Goal: Communication & Community: Answer question/provide support

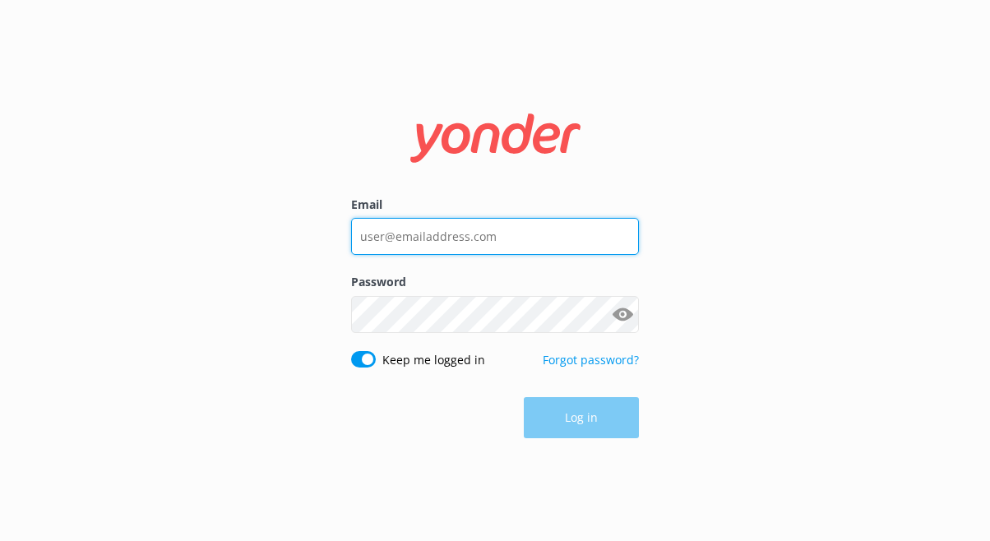
click at [468, 241] on input "Email" at bounding box center [495, 236] width 288 height 37
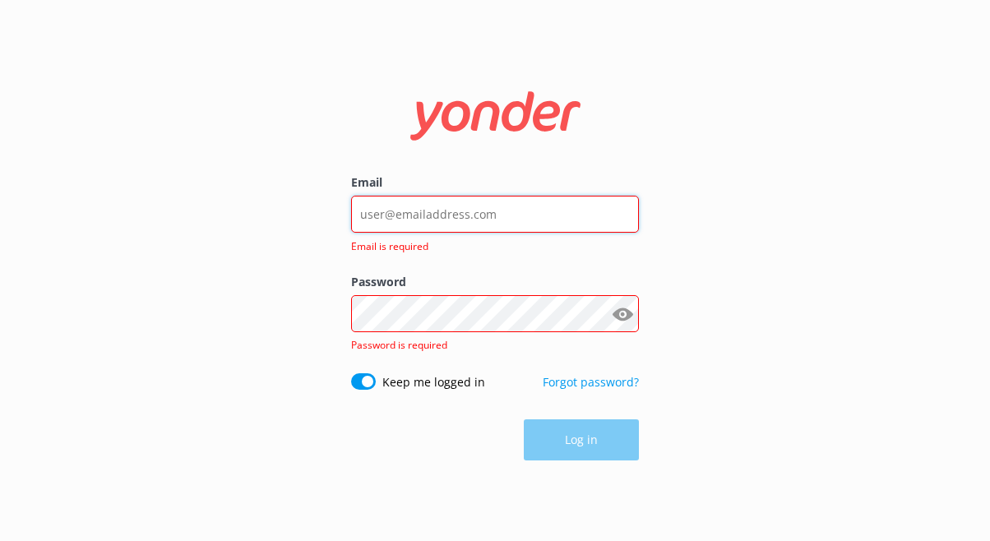
type input "[EMAIL_ADDRESS][DOMAIN_NAME]"
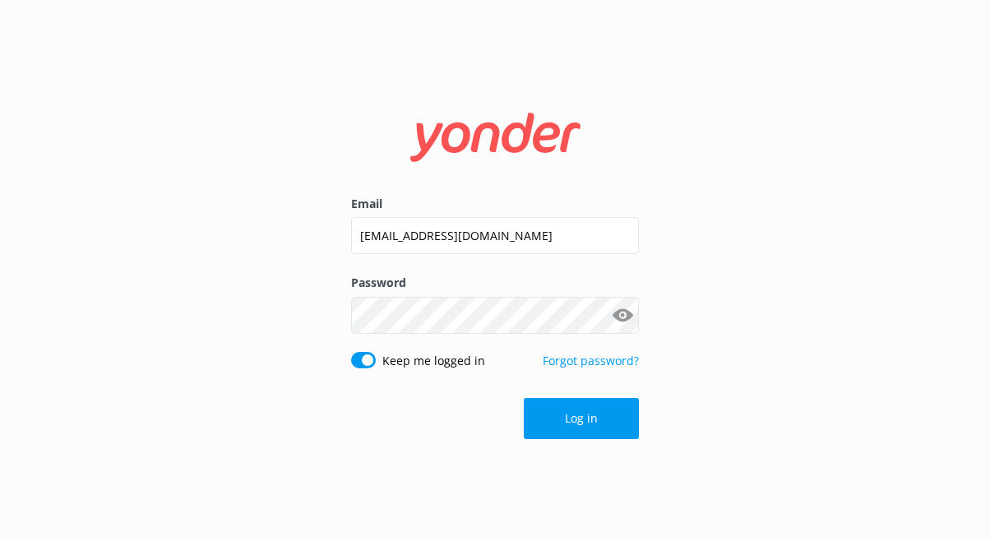
click at [546, 418] on button "Log in" at bounding box center [581, 418] width 115 height 41
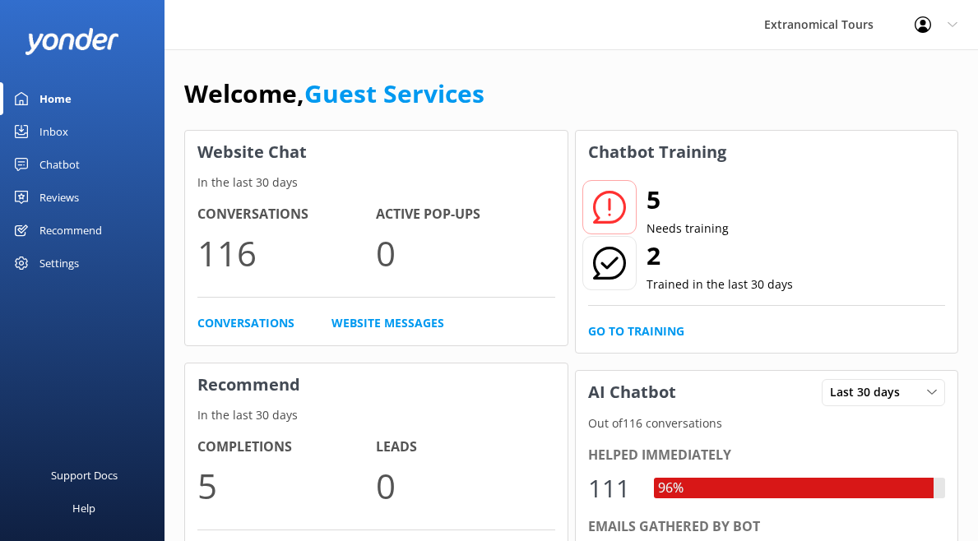
click at [64, 118] on div "Inbox" at bounding box center [53, 131] width 29 height 33
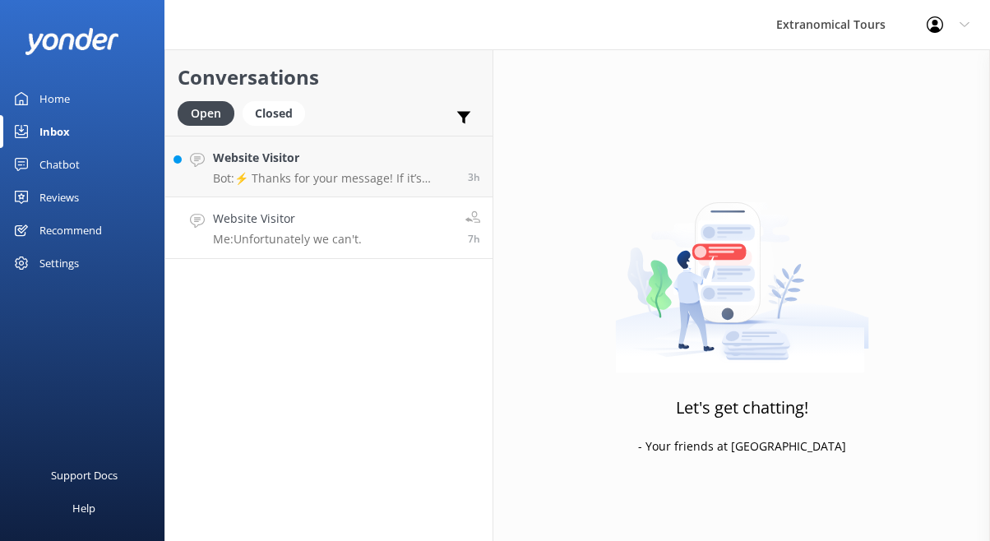
click at [347, 224] on h4 "Website Visitor" at bounding box center [287, 219] width 149 height 18
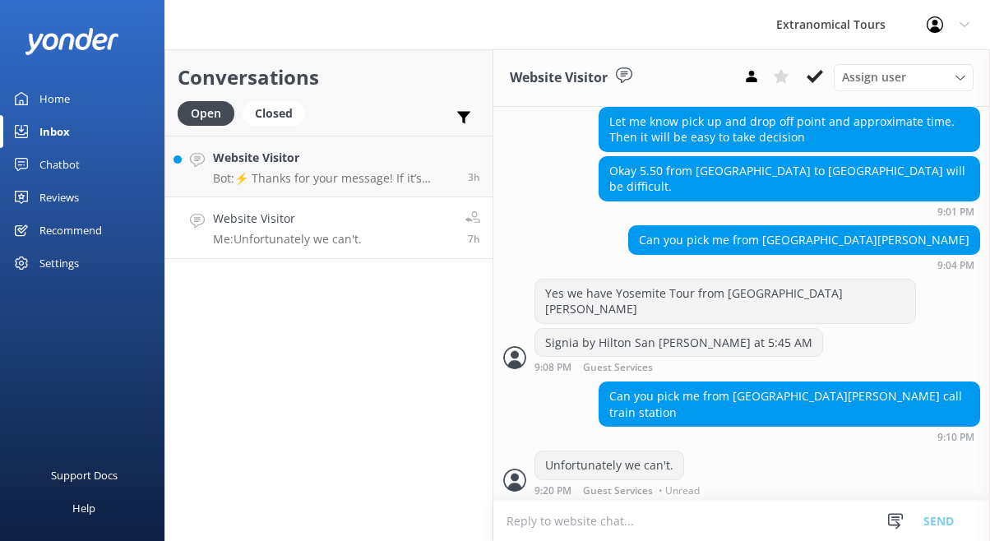
scroll to position [2021, 0]
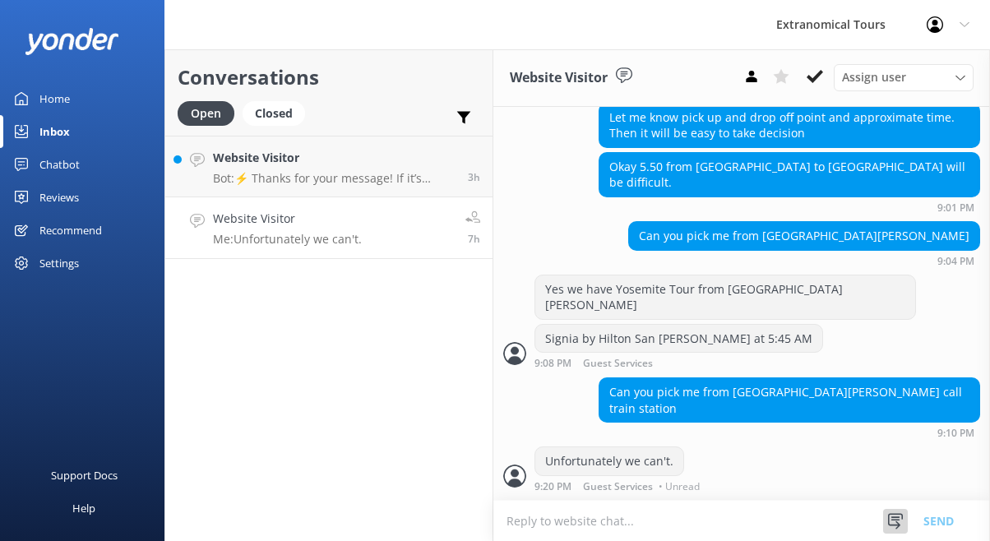
click at [897, 516] on use at bounding box center [895, 521] width 15 height 16
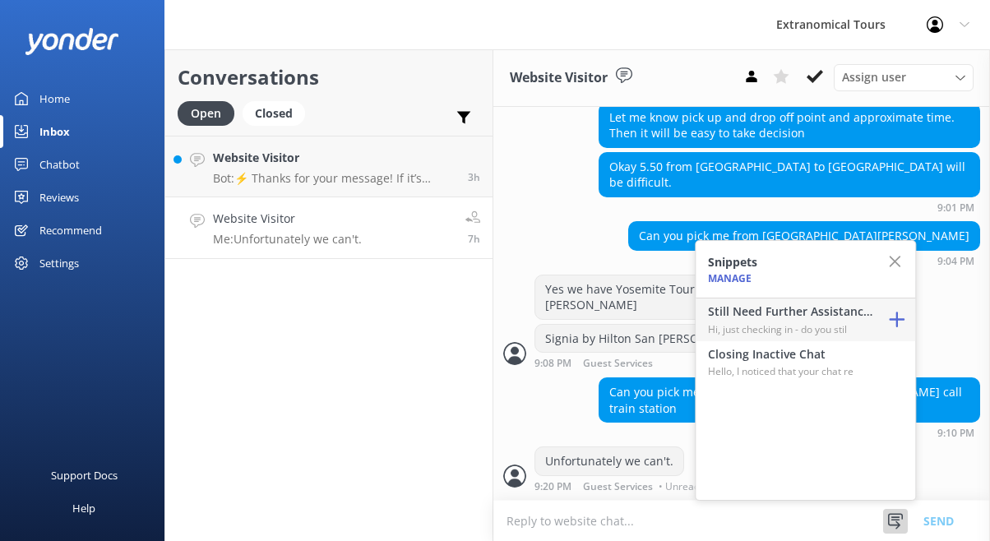
click at [813, 328] on p "Hi, just checking in - do you stil" at bounding box center [790, 330] width 164 height 16
type textarea "Hi, just checking in - do you still require assistance from our team on this? T…"
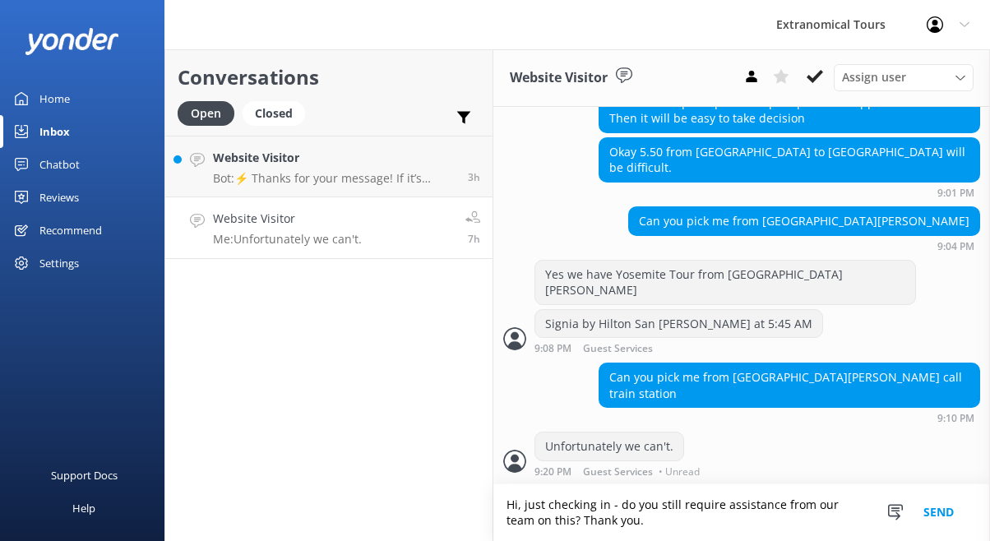
click at [929, 515] on button "Send" at bounding box center [939, 512] width 62 height 57
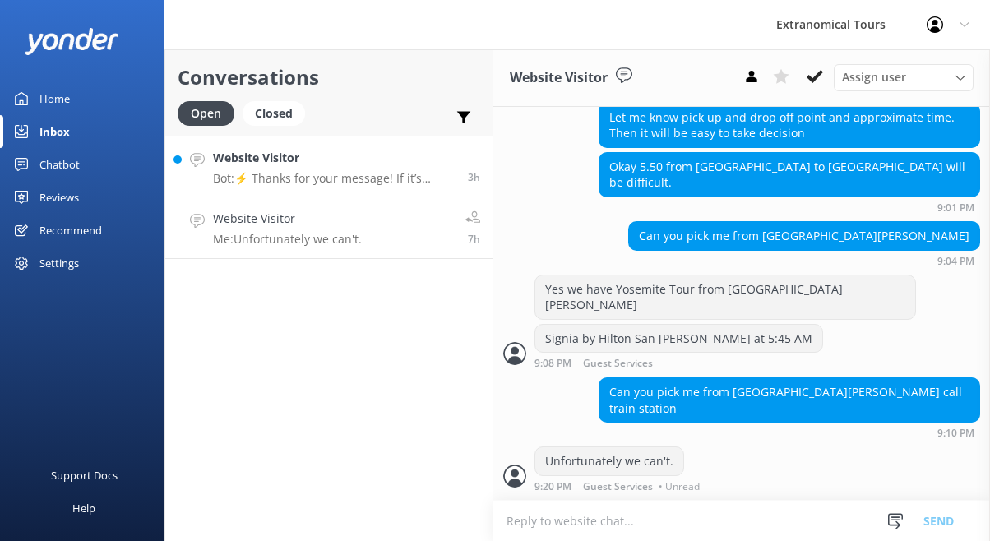
click at [360, 179] on p "Bot: ⚡ Thanks for your message! If it’s during our office hours (5:30am–10pm PT…" at bounding box center [334, 178] width 243 height 15
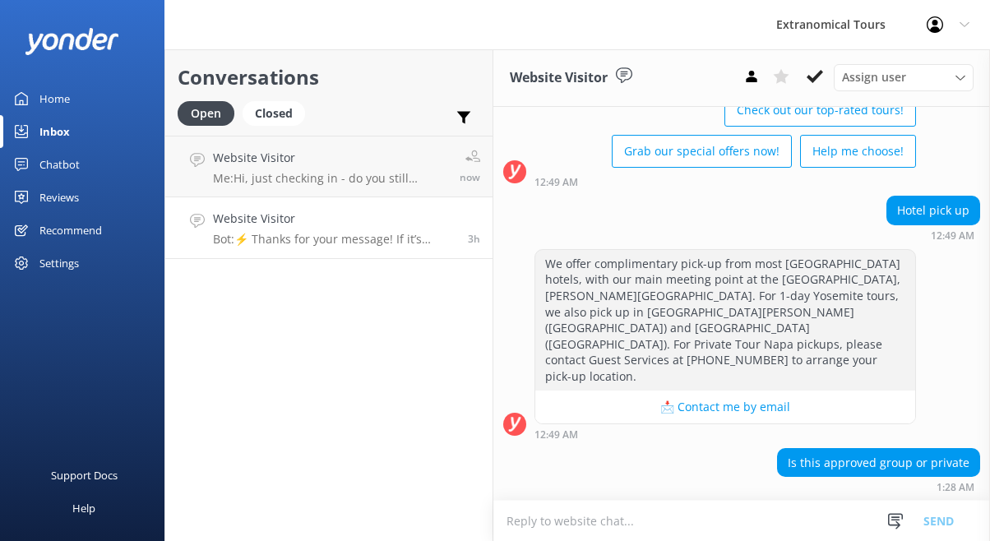
scroll to position [235, 0]
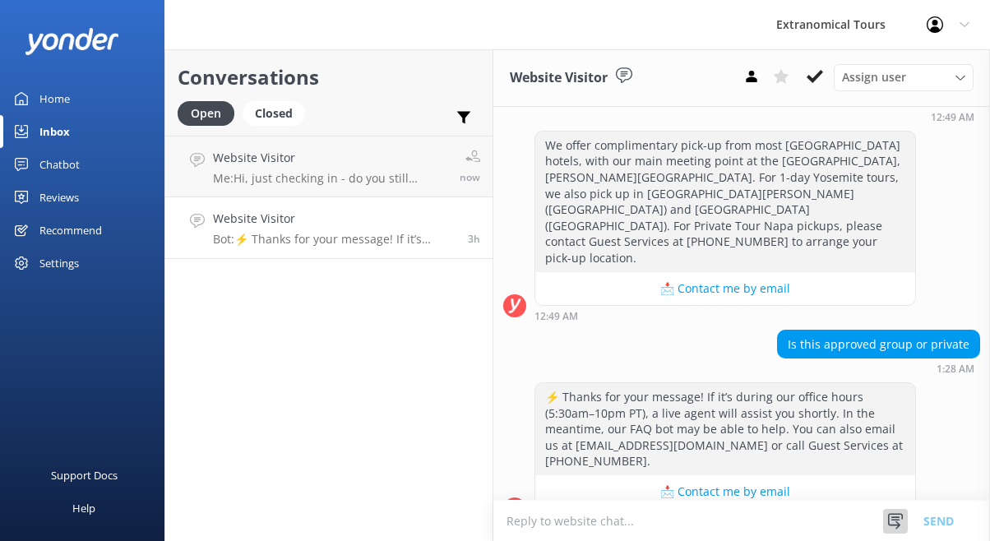
click at [889, 516] on icon at bounding box center [895, 521] width 16 height 16
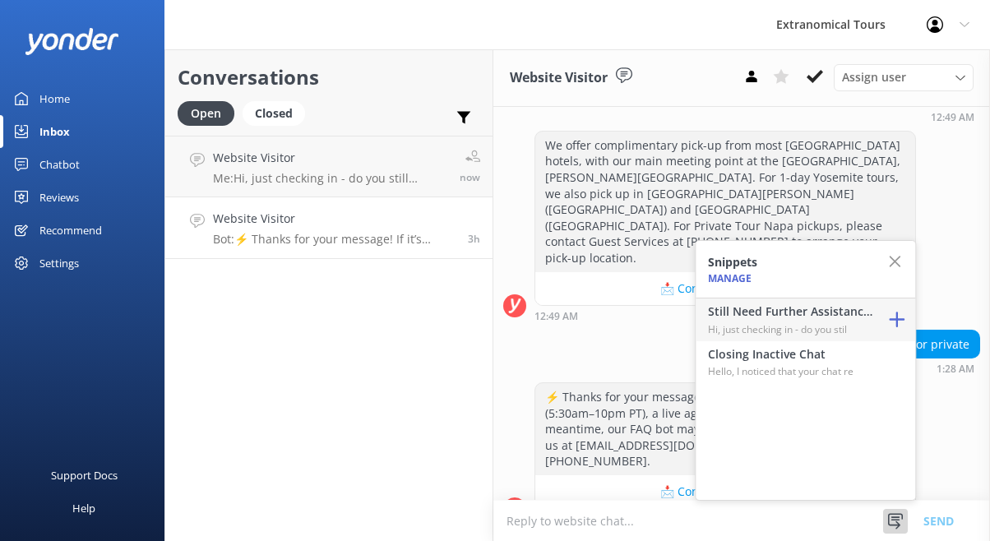
click at [824, 312] on h4 "Still Need Further Assistance?" at bounding box center [790, 312] width 164 height 18
type textarea "Hi, just checking in - do you still require assistance from our team on this? T…"
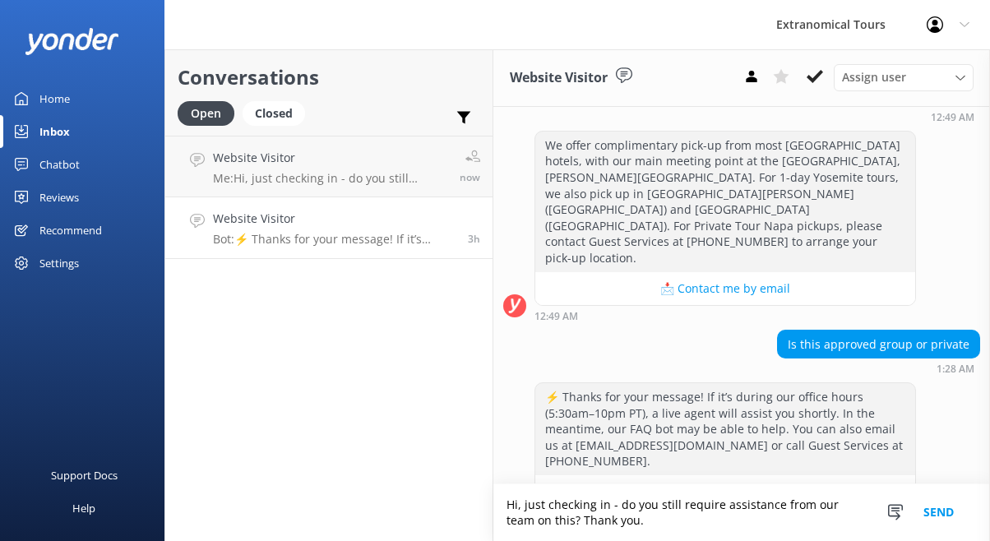
click at [937, 516] on button "Send" at bounding box center [939, 512] width 62 height 57
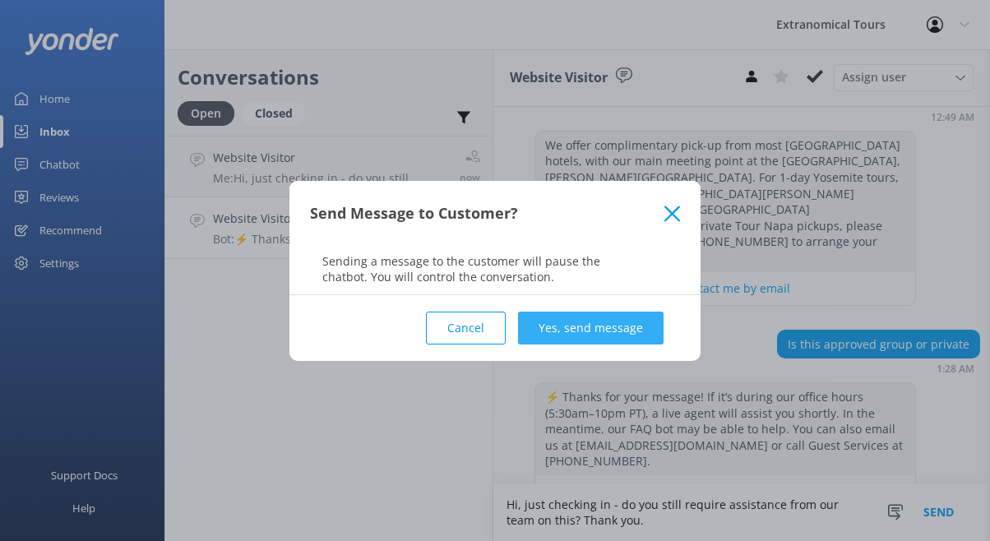
click at [614, 316] on button "Yes, send message" at bounding box center [591, 328] width 146 height 33
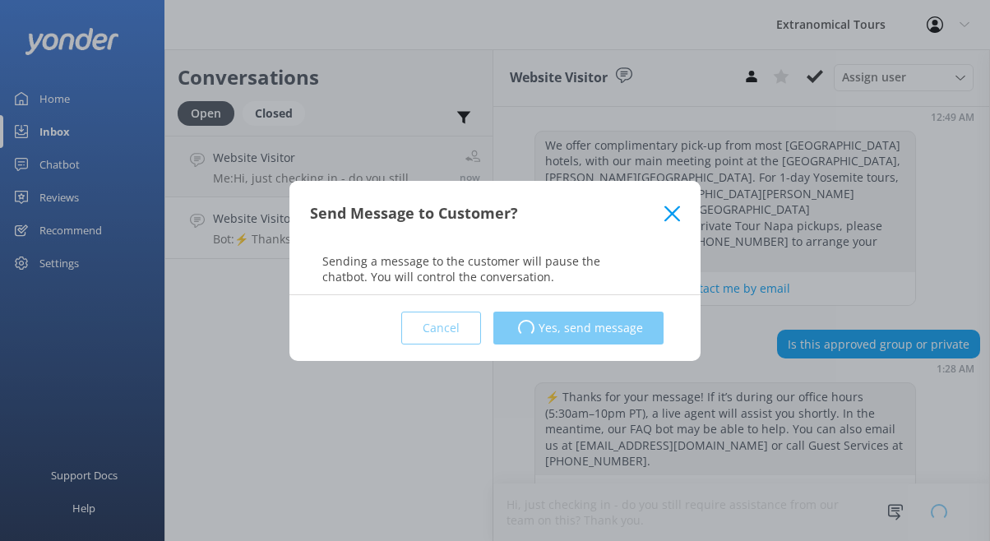
scroll to position [252, 0]
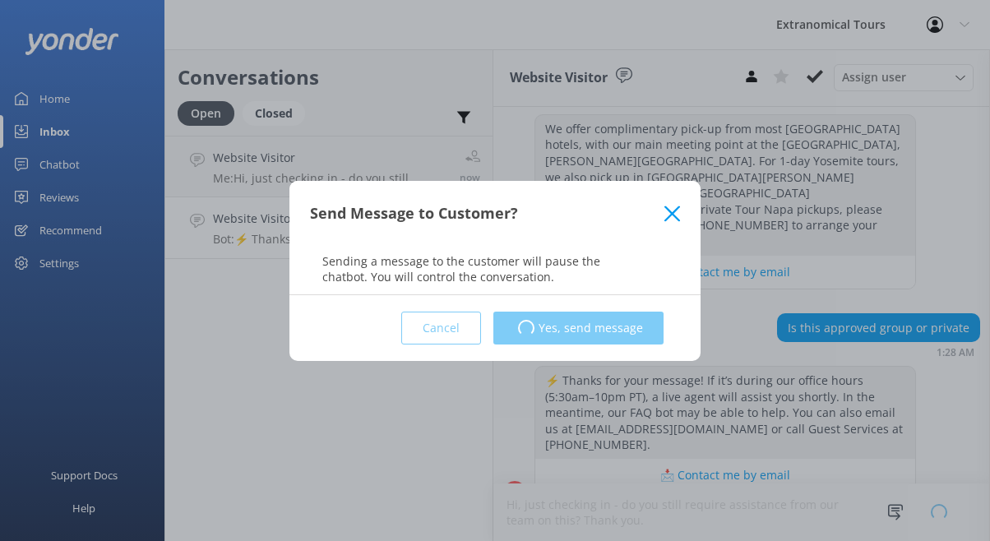
click at [614, 315] on div "Cancel Loading.. Yes, send message" at bounding box center [495, 328] width 370 height 66
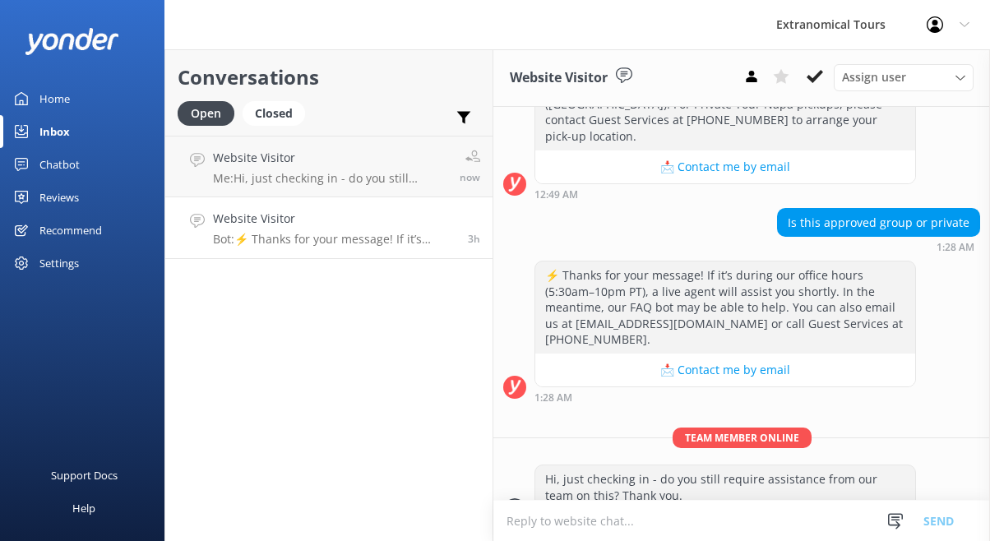
scroll to position [358, 0]
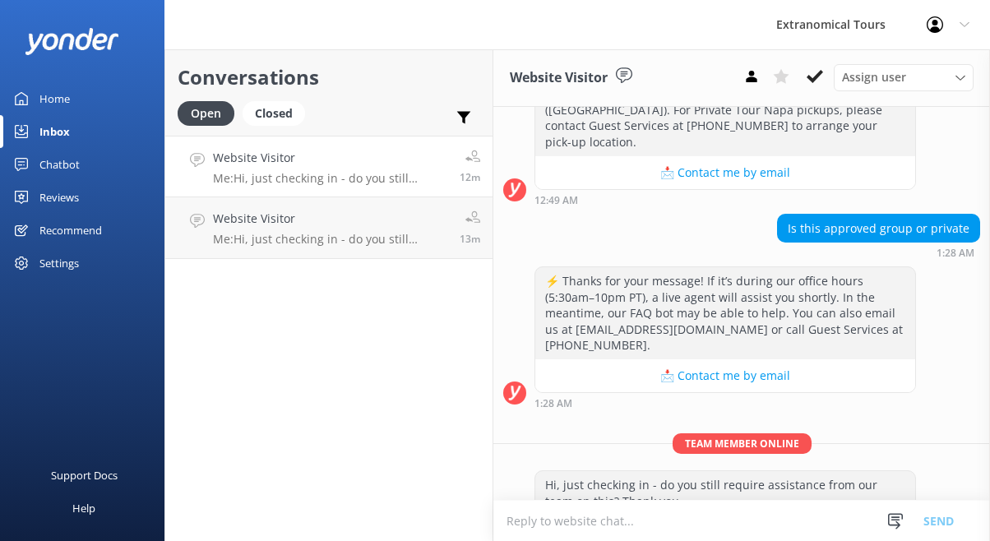
scroll to position [358, 0]
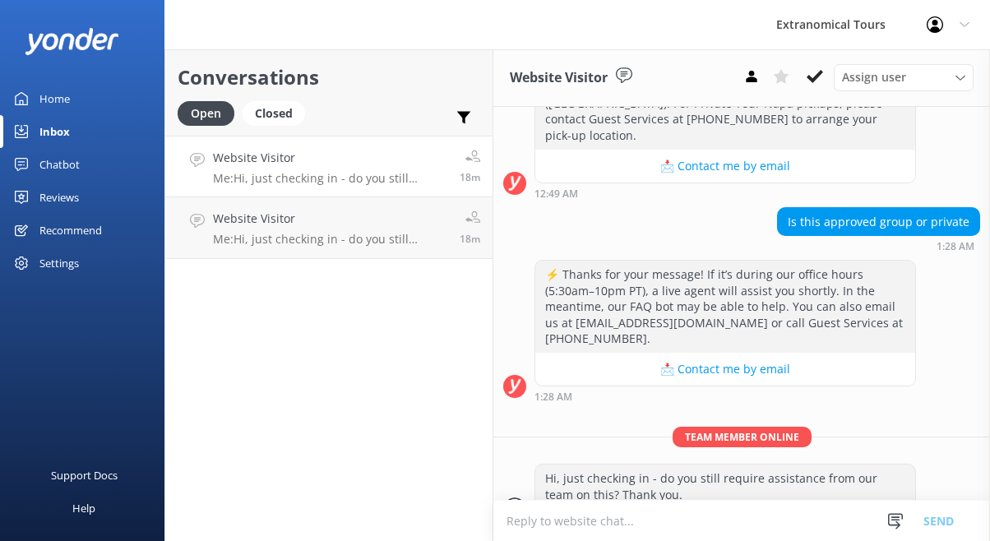
scroll to position [358, 0]
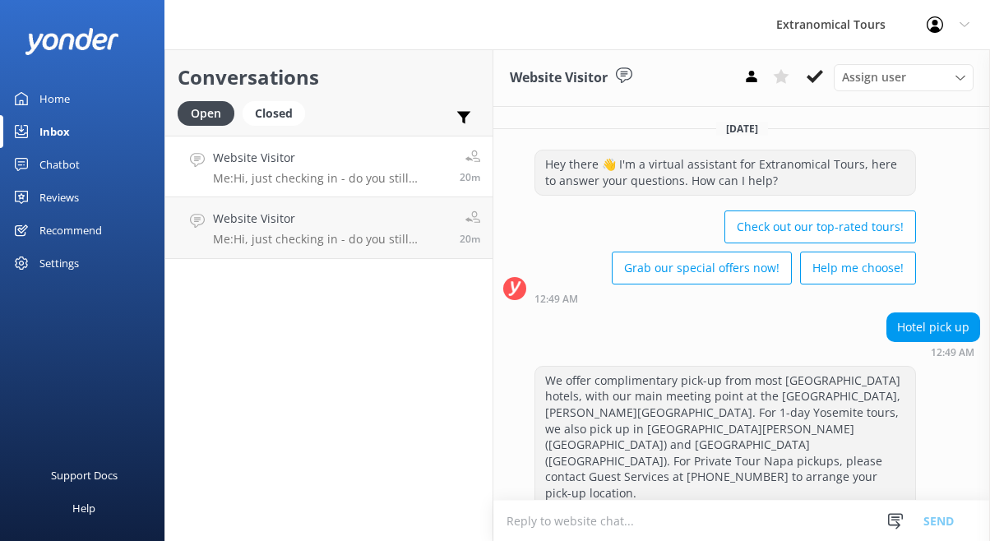
scroll to position [358, 0]
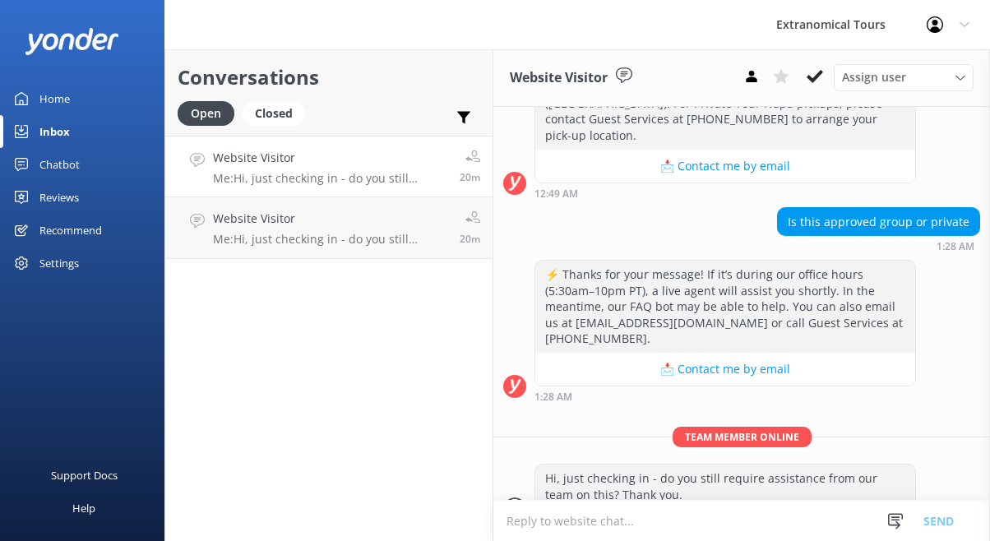
click at [891, 506] on div "Snippets Manage Still Need Further Assistance? Hi, just checking in - do you st…" at bounding box center [926, 521] width 86 height 40
click at [895, 511] on div at bounding box center [895, 521] width 25 height 25
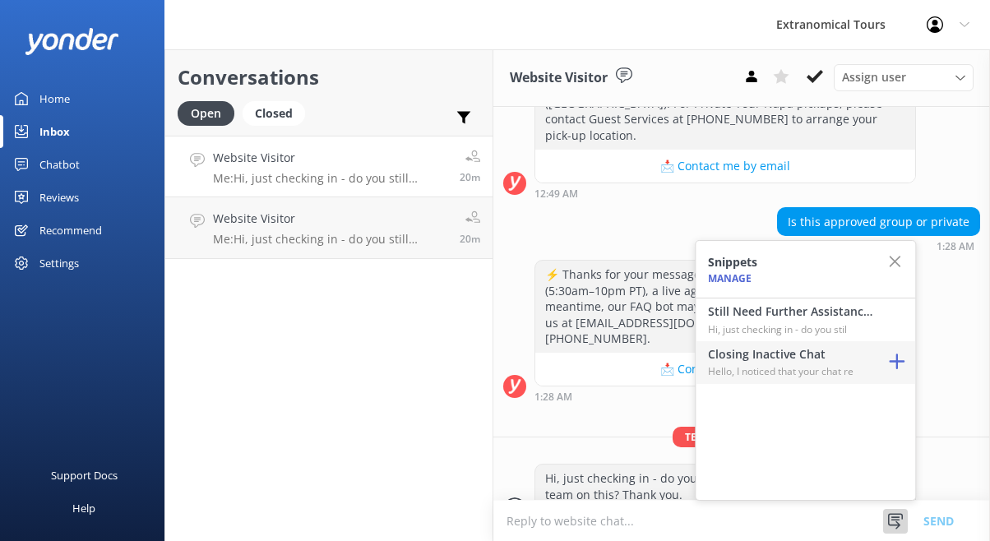
click at [845, 379] on div "Closing Inactive Chat Hello, I noticed that your chat re" at bounding box center [806, 362] width 220 height 43
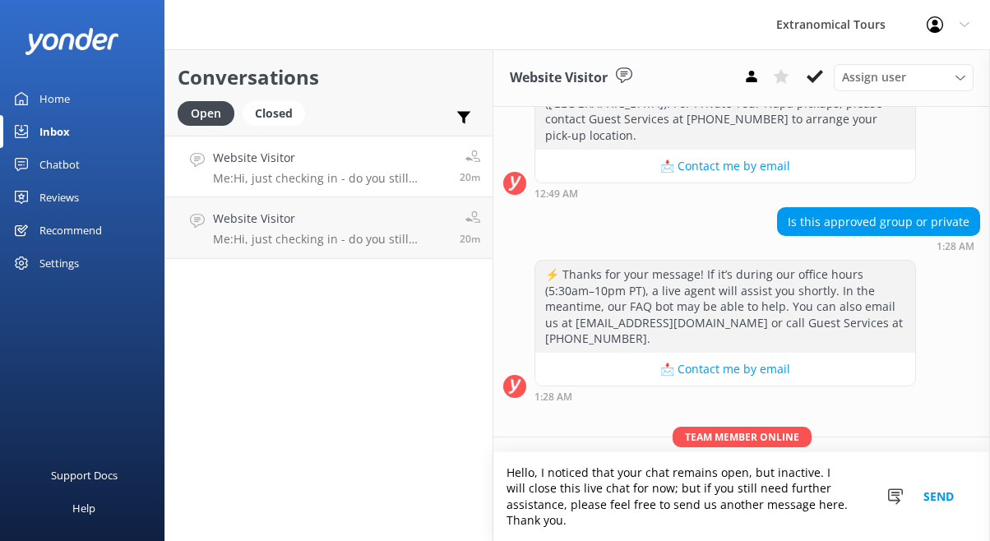
click at [931, 509] on button "Send" at bounding box center [939, 496] width 62 height 89
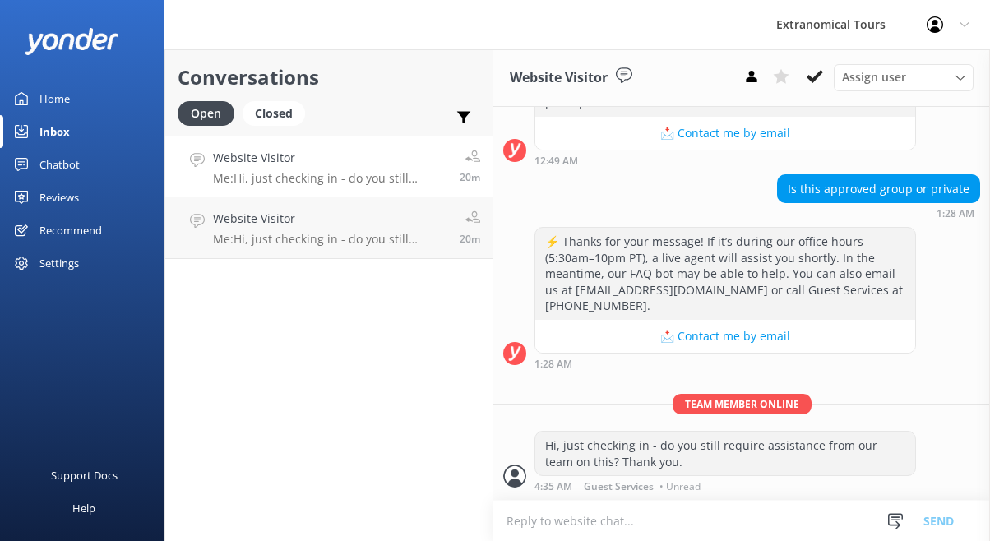
scroll to position [459, 0]
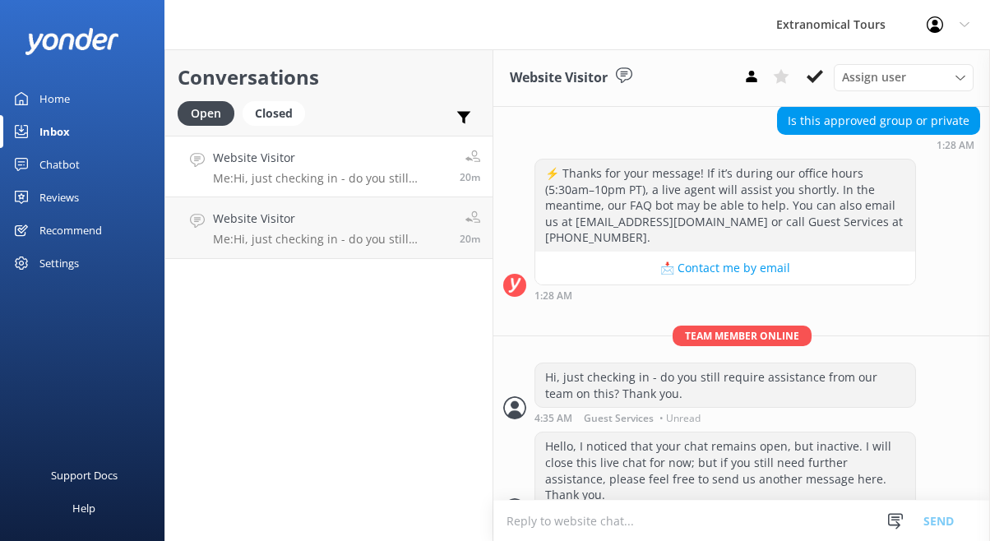
click at [817, 71] on icon at bounding box center [815, 76] width 16 height 16
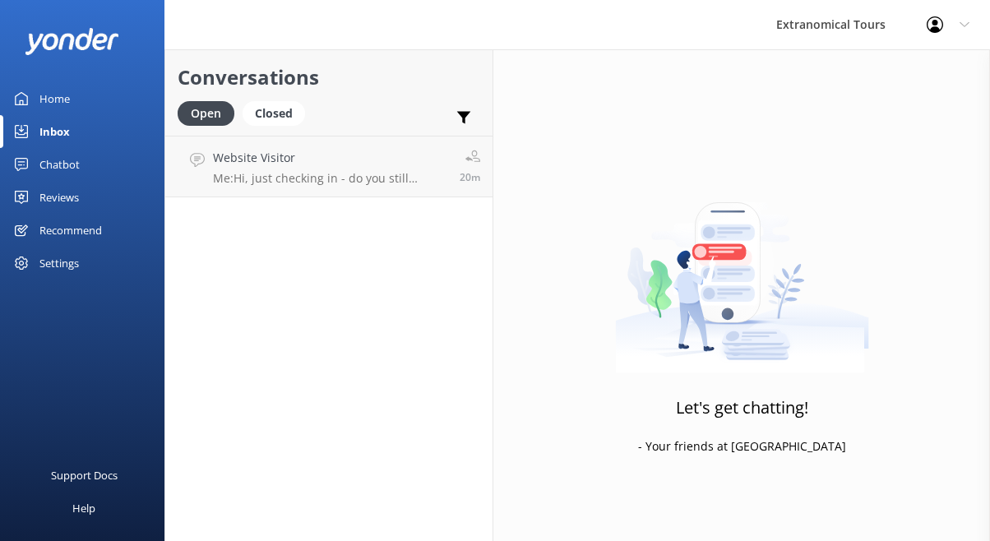
click at [411, 167] on div "Website Visitor Me: Hi, just checking in - do you still require assistance from…" at bounding box center [330, 166] width 234 height 35
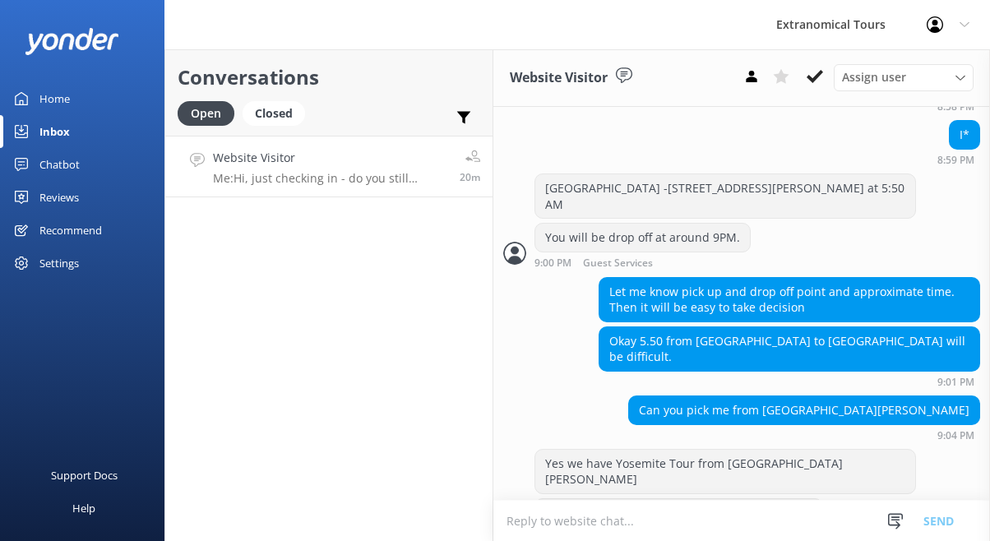
click at [879, 507] on div "Snippets Manage Still Need Further Assistance? Hi, just checking in - do you st…" at bounding box center [926, 521] width 127 height 40
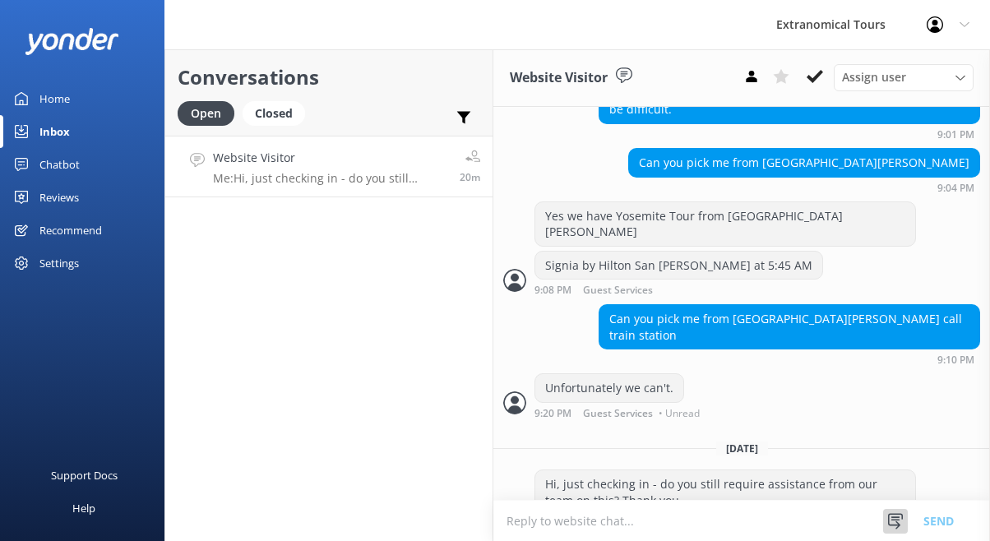
click at [888, 511] on div at bounding box center [895, 521] width 25 height 25
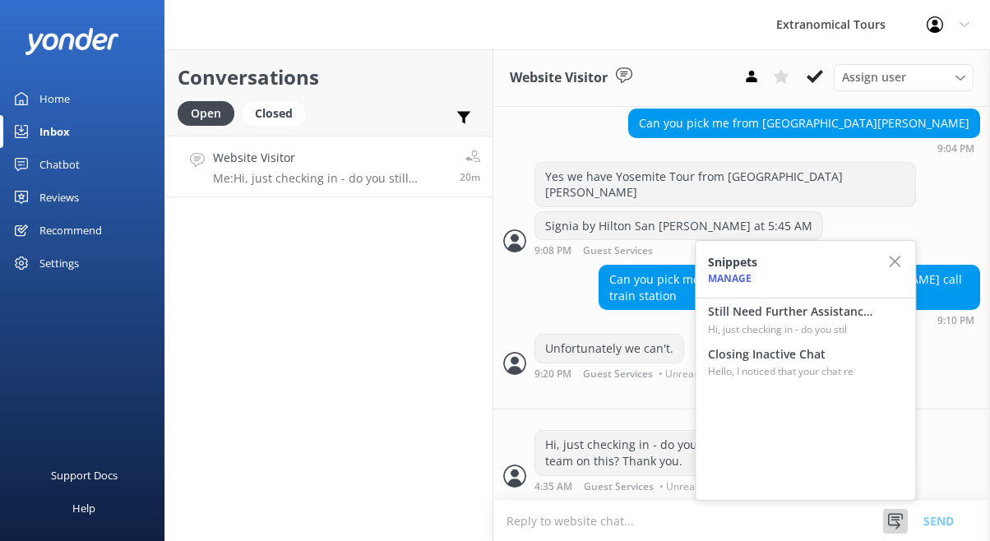
scroll to position [2134, 0]
click at [821, 359] on h4 "Closing Inactive Chat" at bounding box center [790, 354] width 164 height 18
type textarea "Hello, I noticed that your chat remains open, but inactive. I will close this l…"
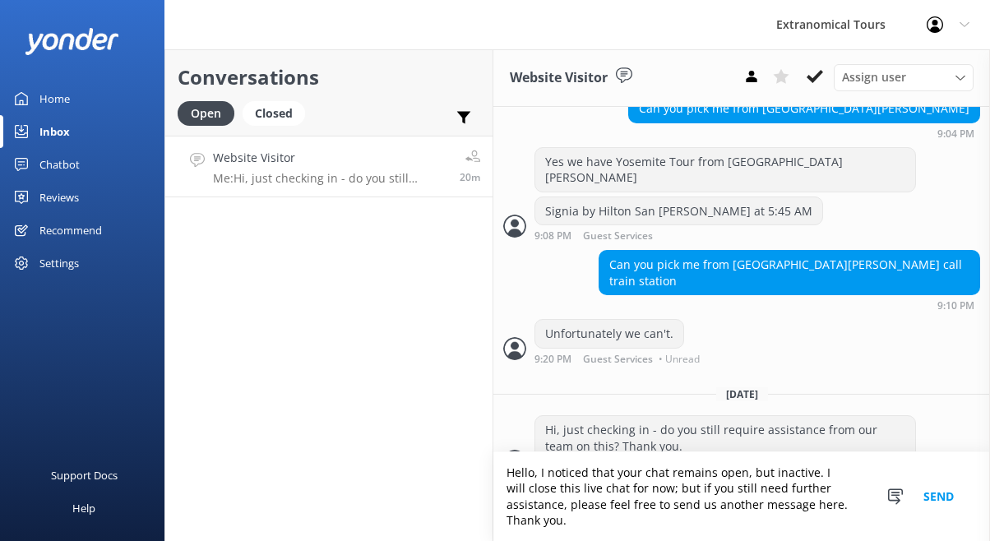
click at [933, 496] on button "Send" at bounding box center [939, 496] width 62 height 89
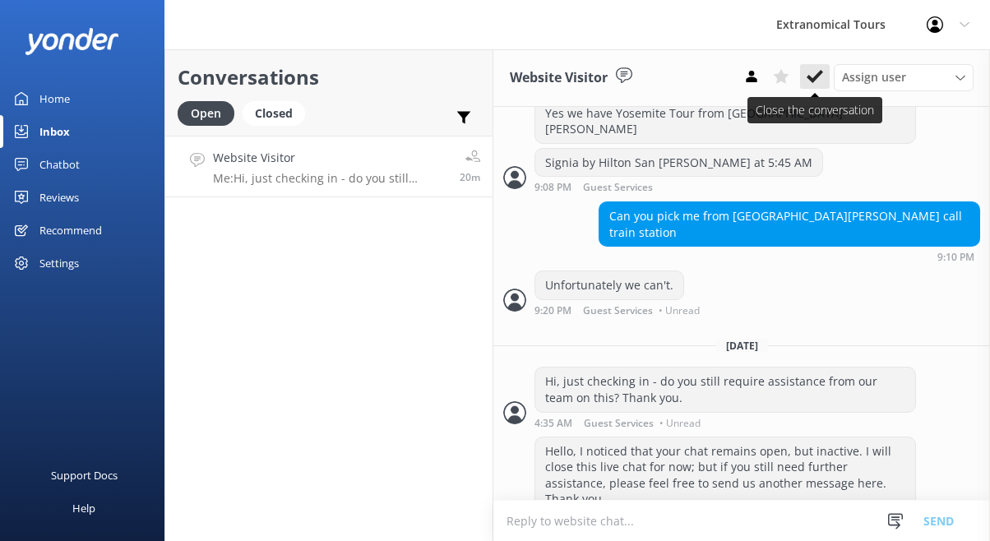
scroll to position [2235, 0]
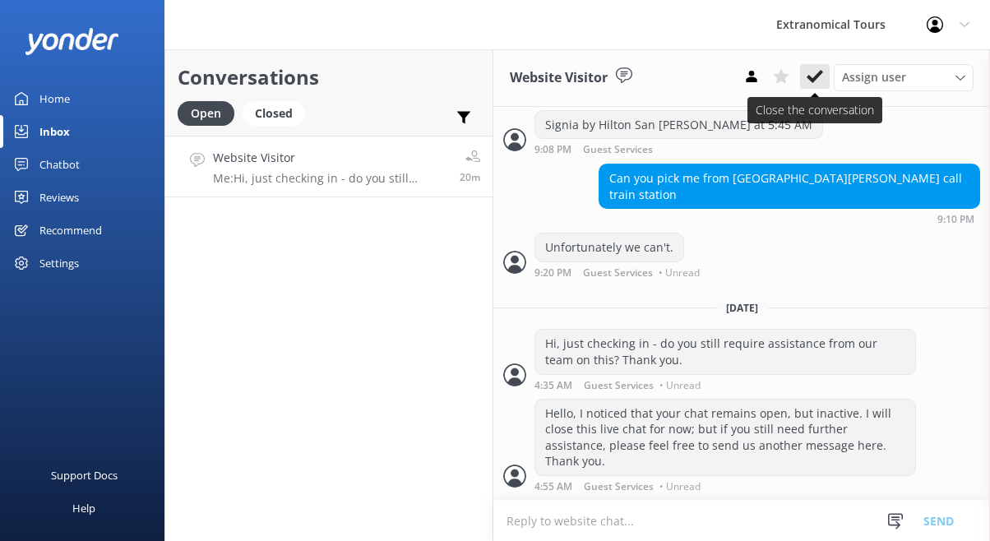
click at [807, 78] on use at bounding box center [815, 76] width 16 height 13
